Goal: Task Accomplishment & Management: Use online tool/utility

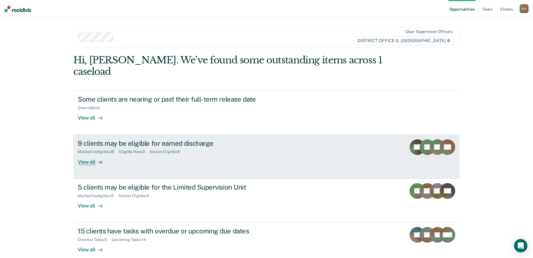
click at [94, 156] on link "9 clients may be eligible for earned discharge Marked Ineligible : 20 Eligible …" at bounding box center [266, 157] width 387 height 44
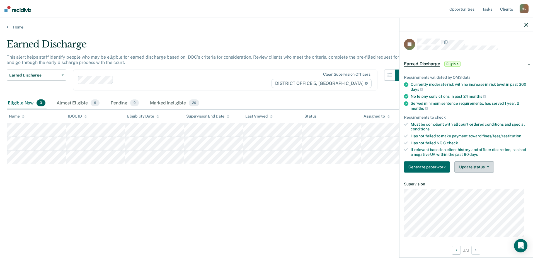
click at [479, 167] on button "Update status" at bounding box center [474, 166] width 39 height 11
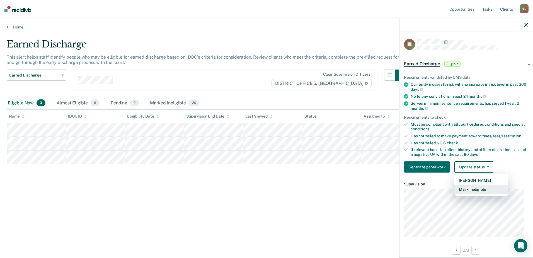
click at [478, 188] on button "Mark Ineligible" at bounding box center [482, 189] width 54 height 9
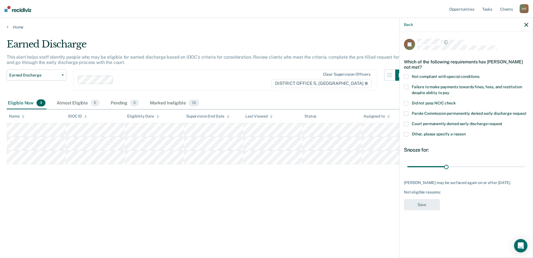
click at [410, 132] on label "Other, please specify a reason" at bounding box center [466, 135] width 124 height 6
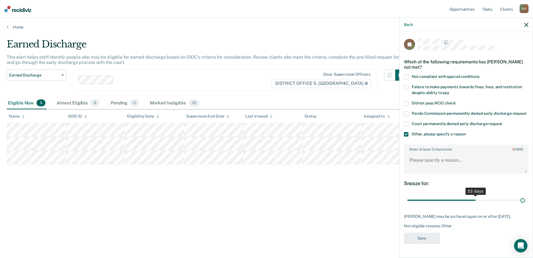
drag, startPoint x: 448, startPoint y: 196, endPoint x: 534, endPoint y: 205, distance: 87.3
type input "90"
click at [525, 205] on input "range" at bounding box center [467, 200] width 118 height 10
click at [473, 145] on label "Enter at least 3 characters 0 / 1600" at bounding box center [466, 148] width 123 height 6
click at [473, 152] on textarea "Enter at least 3 characters 0 / 1600" at bounding box center [466, 162] width 123 height 21
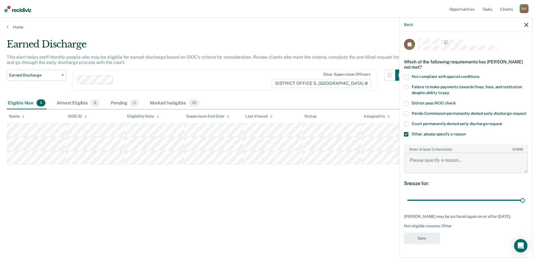
click at [470, 156] on textarea "Enter at least 3 characters 0 / 1600" at bounding box center [466, 162] width 123 height 21
click at [406, 74] on span at bounding box center [406, 76] width 4 height 4
click at [444, 153] on textarea "Enter at least 3 characters 0 / 1600" at bounding box center [466, 162] width 123 height 21
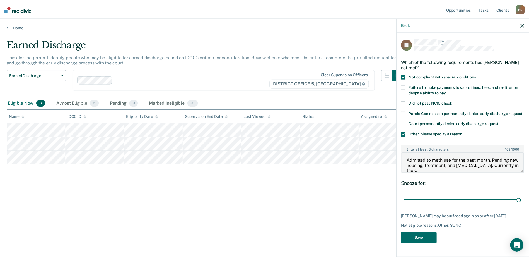
scroll to position [1, 0]
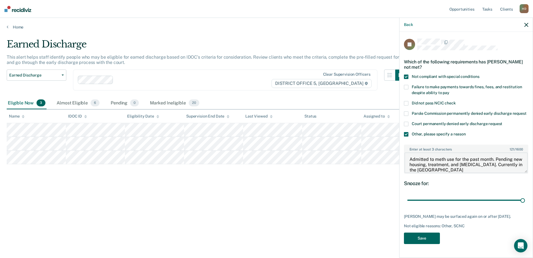
type textarea "Admitted to meth use for the past month. Pending new housing, treatment, and [M…"
click at [424, 232] on button "Save" at bounding box center [422, 237] width 36 height 11
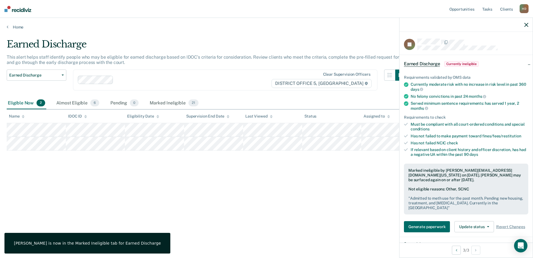
click at [526, 25] on icon "button" at bounding box center [527, 25] width 4 height 4
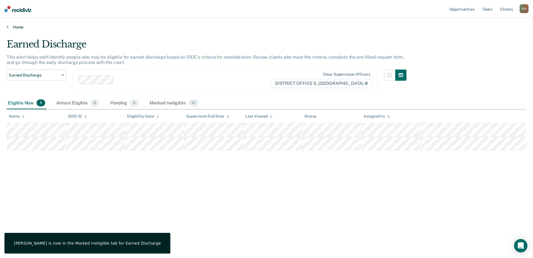
click at [14, 28] on link "Home" at bounding box center [267, 27] width 520 height 5
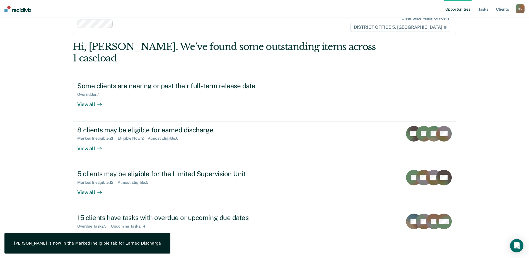
scroll to position [19, 0]
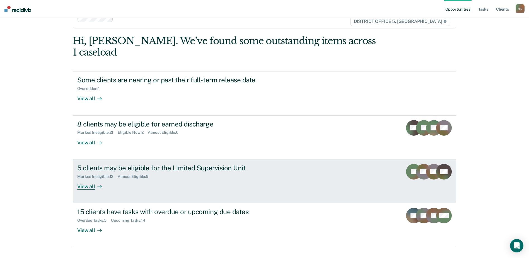
click at [81, 179] on div "View all" at bounding box center [92, 184] width 31 height 11
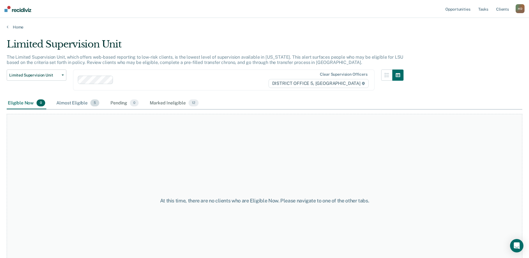
click at [79, 104] on div "Almost Eligible 5" at bounding box center [77, 103] width 45 height 12
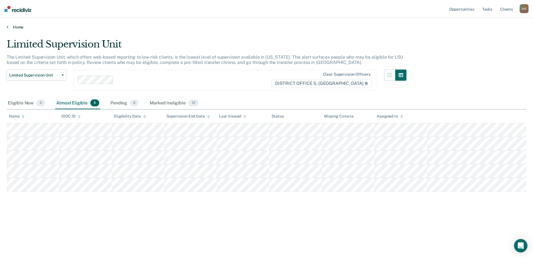
click at [16, 27] on link "Home" at bounding box center [267, 27] width 520 height 5
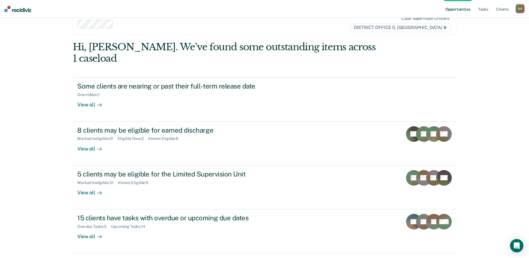
scroll to position [19, 0]
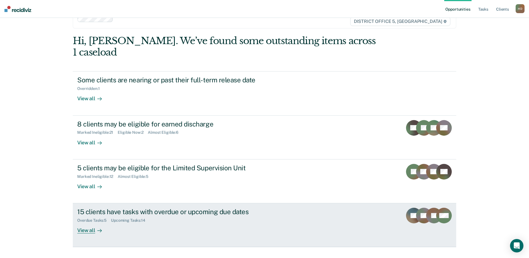
click at [90, 223] on div "View all" at bounding box center [92, 228] width 31 height 11
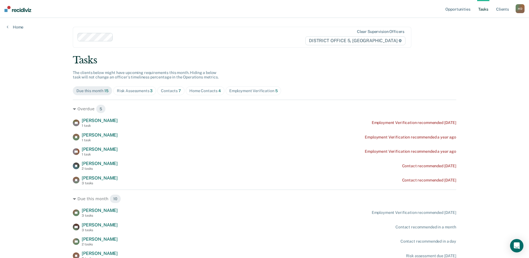
click at [213, 91] on div "Home Contacts 4" at bounding box center [205, 90] width 32 height 5
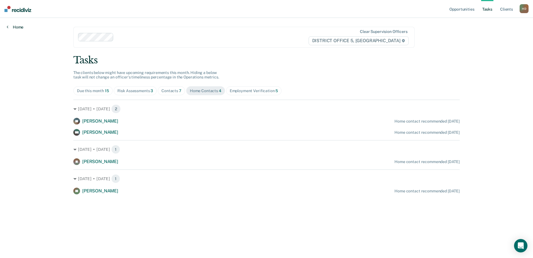
click at [13, 28] on link "Home" at bounding box center [15, 27] width 17 height 5
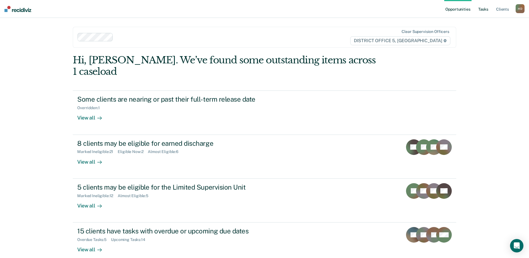
click at [485, 10] on link "Tasks" at bounding box center [483, 9] width 12 height 18
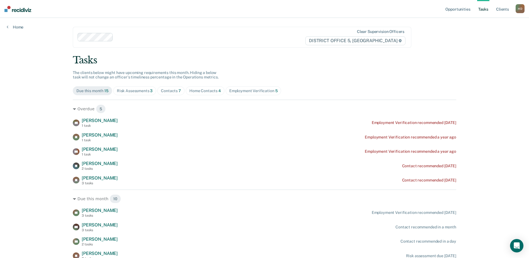
drag, startPoint x: 138, startPoint y: 93, endPoint x: 137, endPoint y: 80, distance: 13.7
click at [138, 93] on span "Risk Assessments 3" at bounding box center [134, 90] width 43 height 9
